Goal: Find specific page/section: Find specific page/section

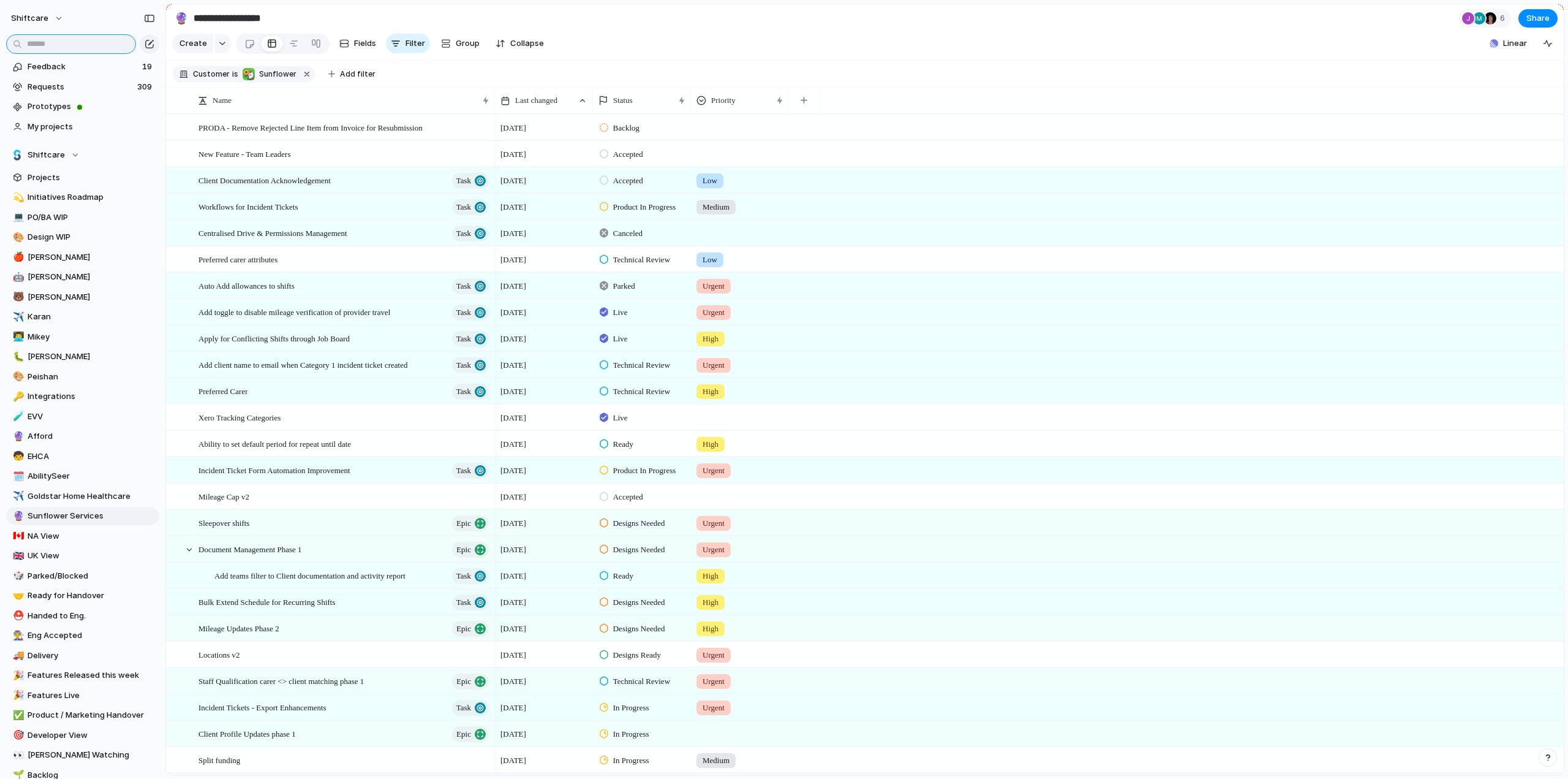
click at [37, 44] on input "text" at bounding box center [71, 44] width 130 height 20
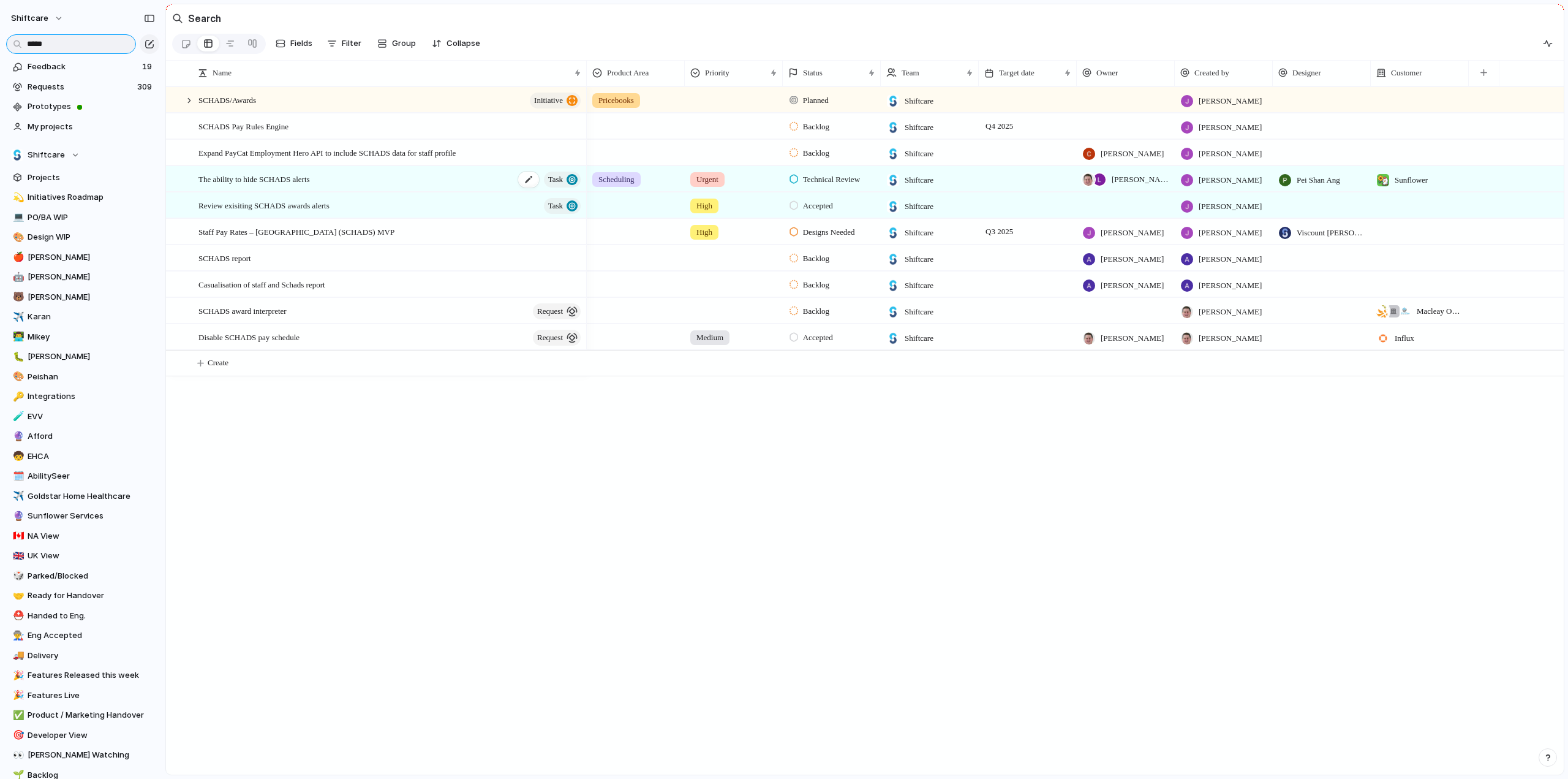
type input "*****"
click at [234, 185] on span "The ability to hide SCHADS alerts" at bounding box center [254, 178] width 111 height 14
